Goal: Find specific page/section: Find specific page/section

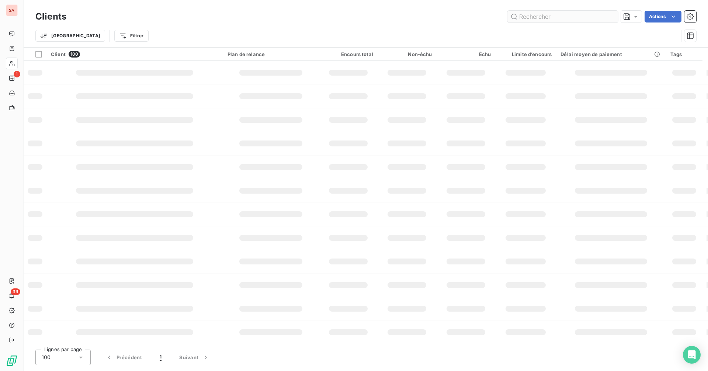
click at [551, 14] on input "text" at bounding box center [563, 17] width 111 height 12
click at [537, 18] on input "text" at bounding box center [563, 17] width 111 height 12
click at [536, 17] on input "text" at bounding box center [563, 17] width 111 height 12
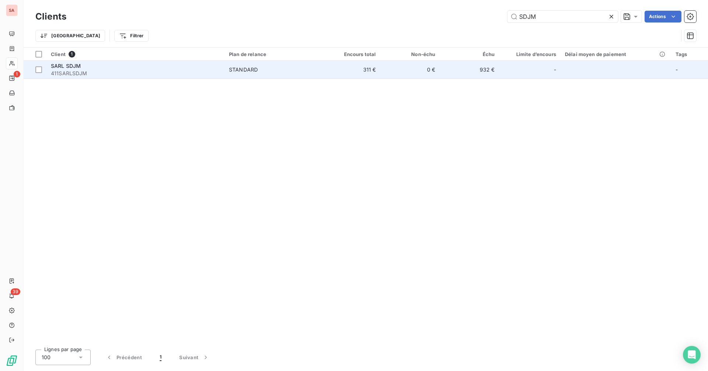
type input "SDJM"
click at [256, 70] on div "STANDARD" at bounding box center [243, 69] width 29 height 7
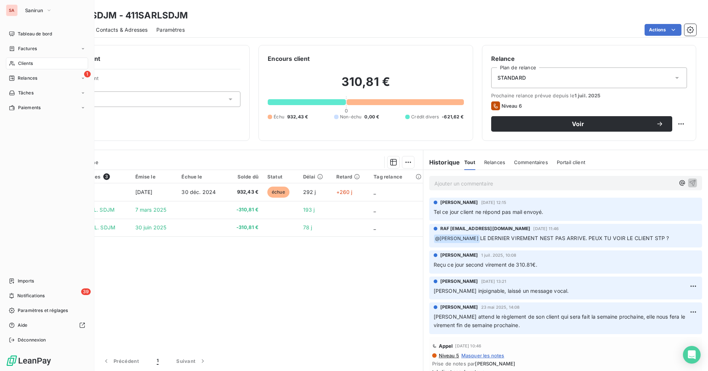
click at [28, 62] on span "Clients" at bounding box center [25, 63] width 15 height 7
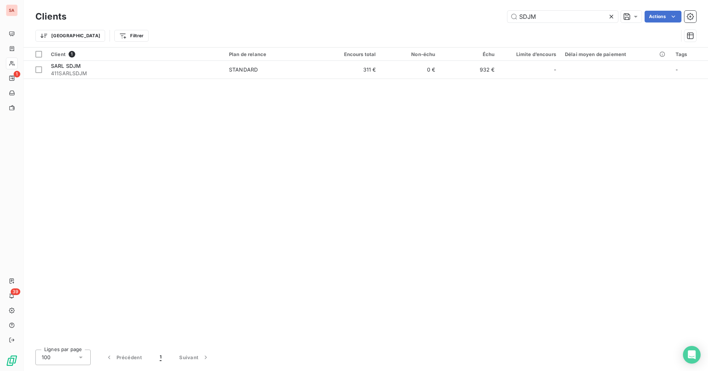
drag, startPoint x: 550, startPoint y: 16, endPoint x: 458, endPoint y: 17, distance: 91.9
click at [458, 17] on div "SDJM Actions" at bounding box center [385, 17] width 621 height 12
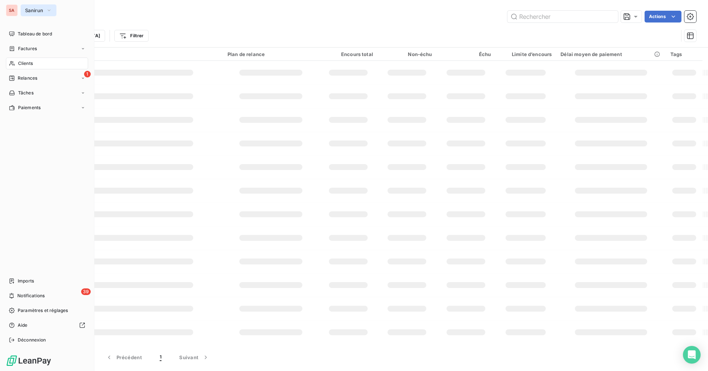
click at [37, 9] on span "Sanirun" at bounding box center [34, 10] width 18 height 6
click at [44, 12] on button "Sanirun" at bounding box center [39, 10] width 36 height 12
click at [40, 13] on span "Sanirun" at bounding box center [34, 10] width 18 height 6
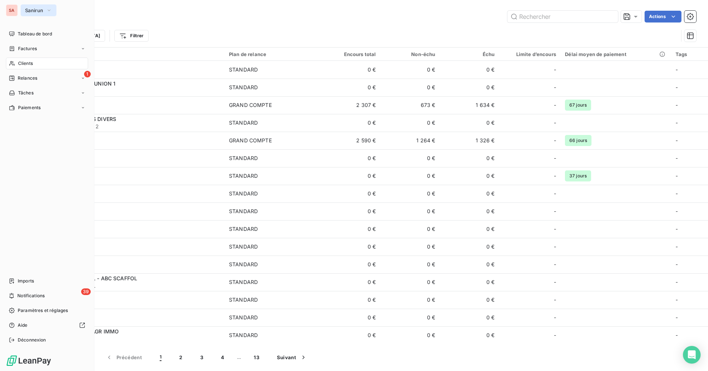
click at [35, 11] on span "Sanirun" at bounding box center [34, 10] width 18 height 6
click at [31, 11] on span "Sanirun" at bounding box center [34, 10] width 18 height 6
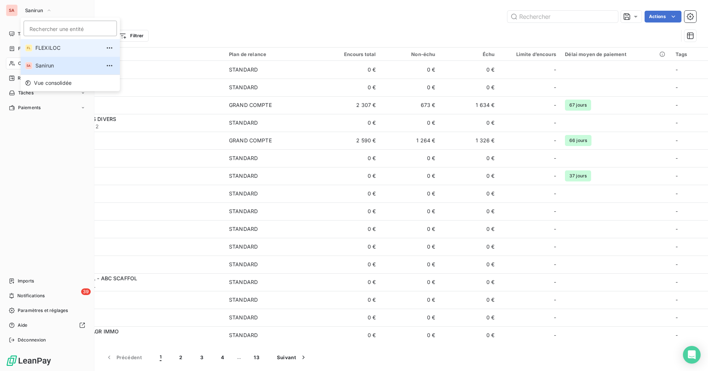
click at [49, 51] on span "FLEXILOC" at bounding box center [67, 47] width 65 height 7
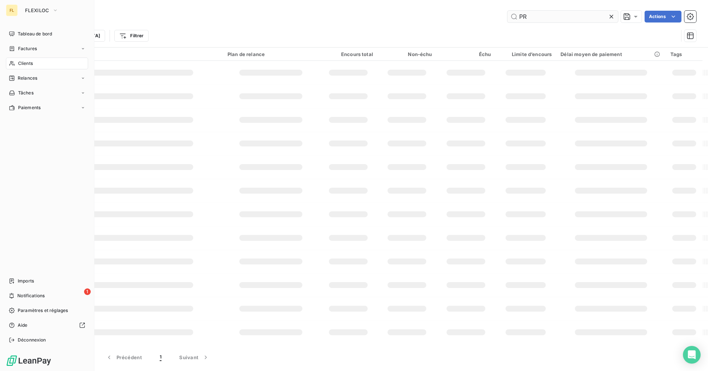
click at [537, 18] on input "PR" at bounding box center [563, 17] width 111 height 12
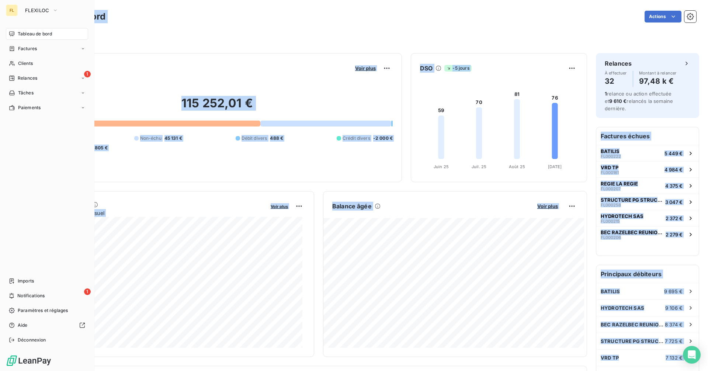
click at [240, 44] on div "Filtrer" at bounding box center [365, 37] width 661 height 14
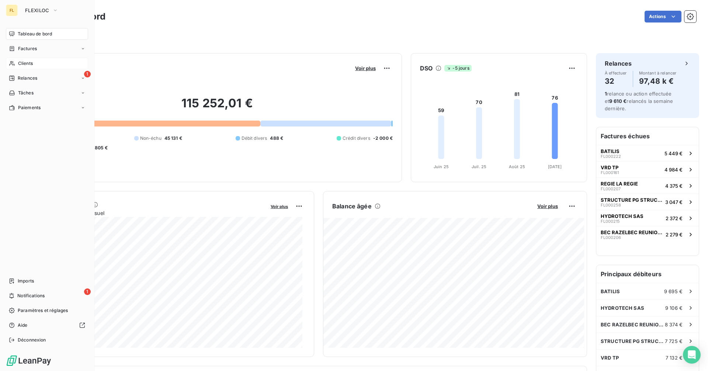
click at [44, 64] on div "Clients" at bounding box center [47, 64] width 82 height 12
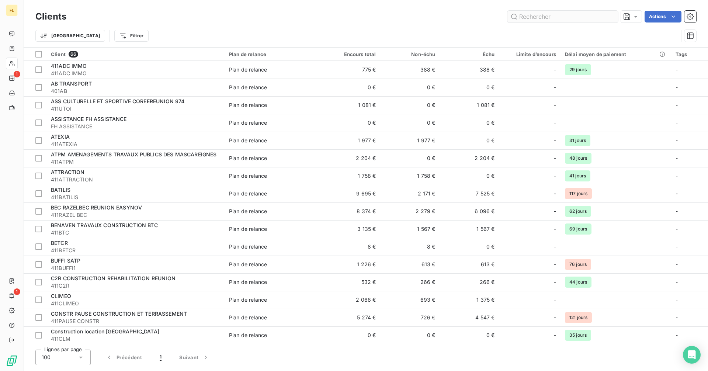
click at [532, 15] on input "text" at bounding box center [563, 17] width 111 height 12
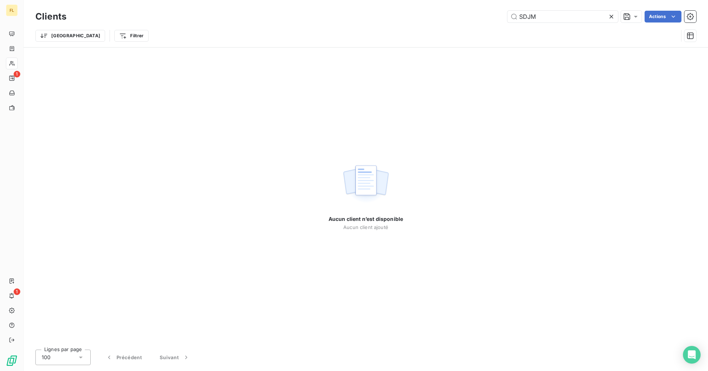
type input "SDJM"
click at [552, 18] on input "SDJM" at bounding box center [563, 17] width 111 height 12
drag, startPoint x: 549, startPoint y: 18, endPoint x: 493, endPoint y: 22, distance: 56.2
click at [493, 22] on div "SDJM Actions" at bounding box center [385, 17] width 621 height 12
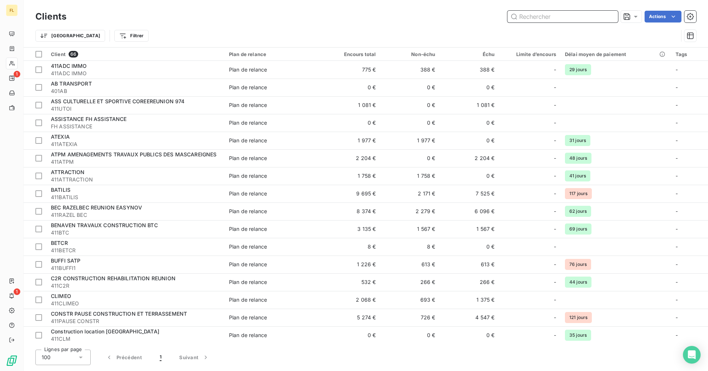
click at [564, 18] on input "text" at bounding box center [563, 17] width 111 height 12
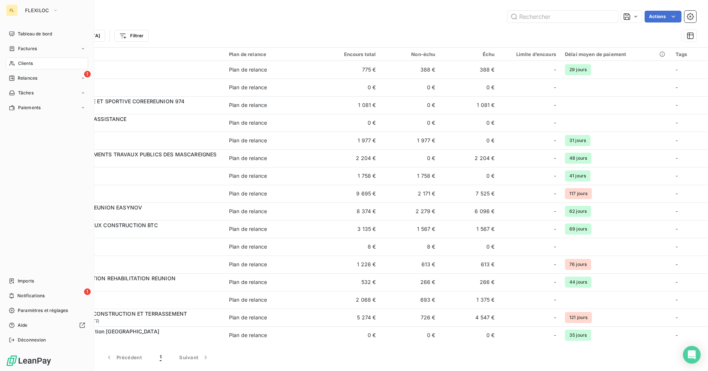
click at [36, 63] on div "Clients" at bounding box center [47, 64] width 82 height 12
